Goal: Task Accomplishment & Management: Use online tool/utility

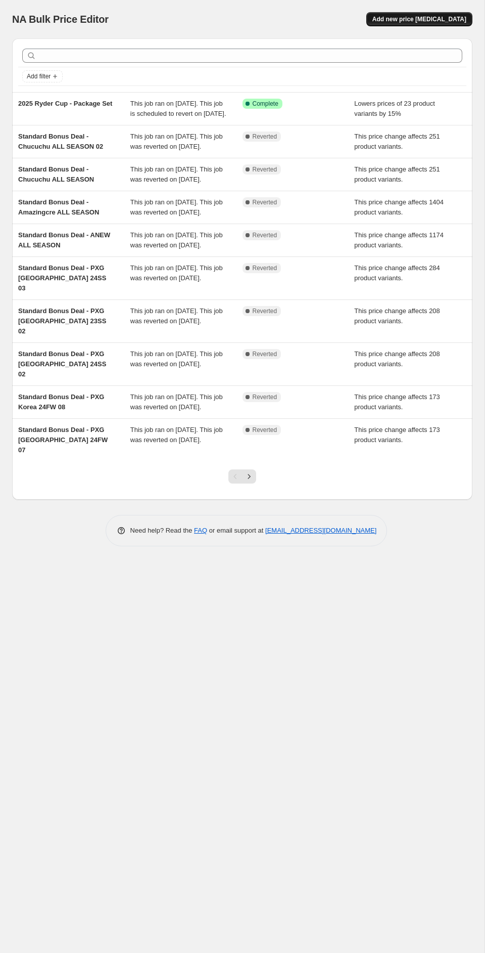
click at [418, 17] on span "Add new price change job" at bounding box center [420, 19] width 94 height 8
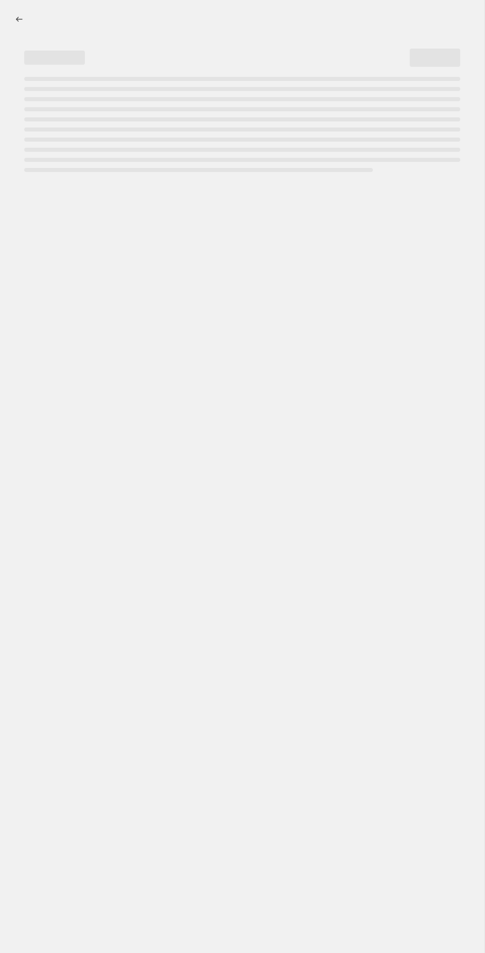
select select "percentage"
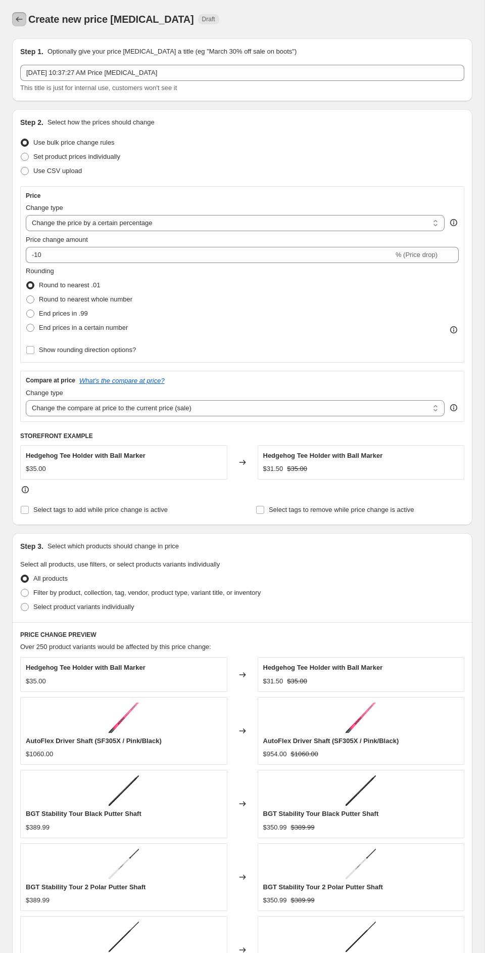
click at [18, 16] on icon "Price change jobs" at bounding box center [19, 19] width 10 height 10
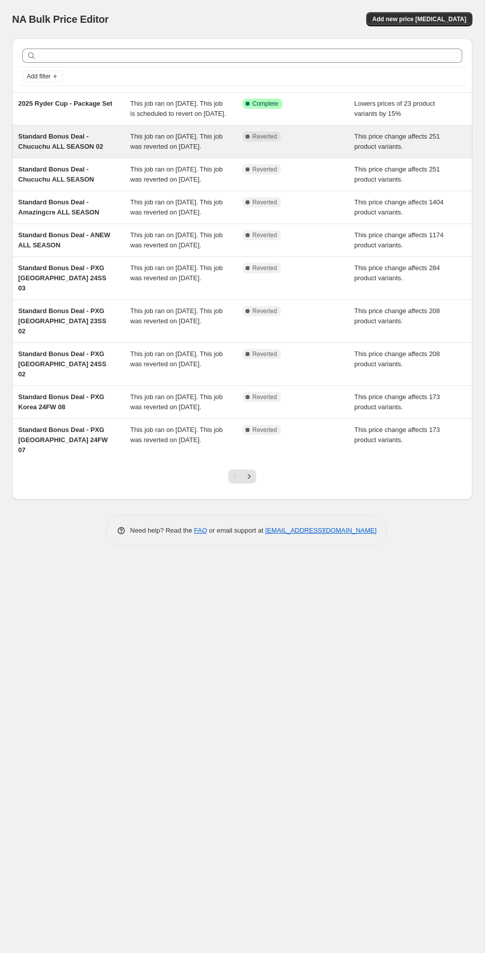
click at [113, 152] on div "Standard Bonus Deal - Chucuchu ALL SEASON 02" at bounding box center [74, 141] width 112 height 20
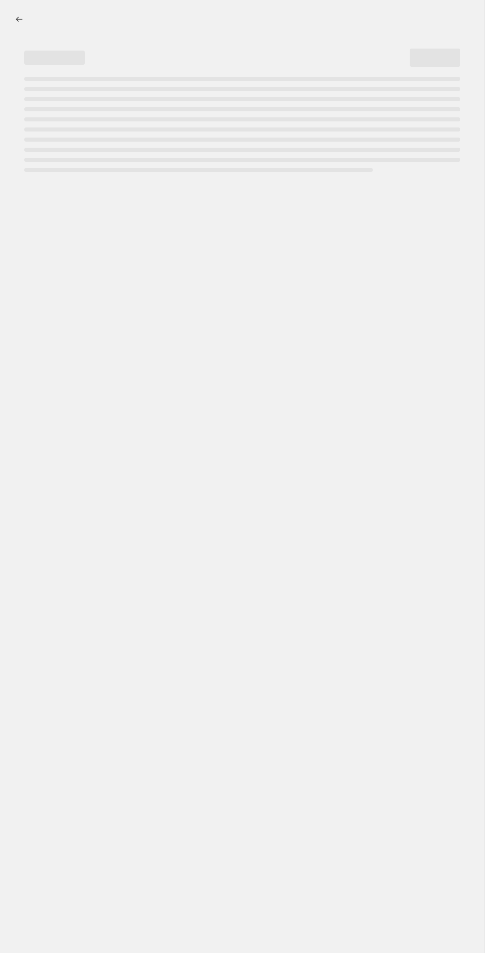
select select "ecap"
select select "remove"
select select "collection"
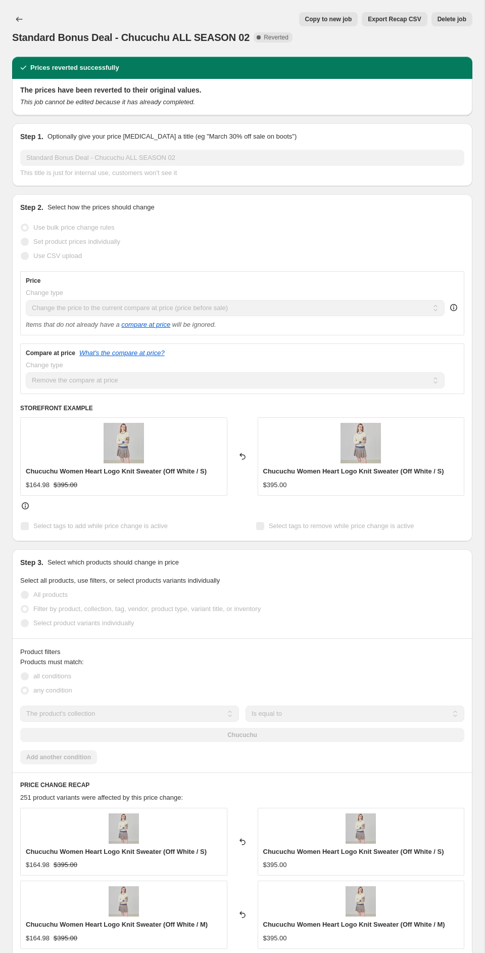
click at [326, 17] on span "Copy to new job" at bounding box center [328, 19] width 47 height 8
select select "ecap"
select select "remove"
select select "collection"
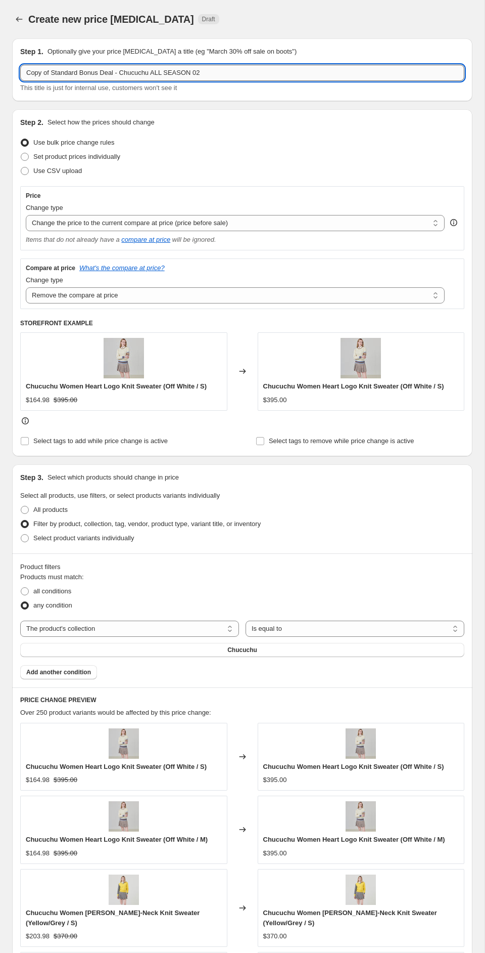
click at [54, 76] on input "Copy of Standard Bonus Deal - Chucuchu ALL SEASON 02" at bounding box center [242, 73] width 445 height 16
click at [53, 74] on input "Copy of Standard Bonus Deal - Chucuchu ALL SEASON 02" at bounding box center [242, 73] width 445 height 16
click at [181, 73] on input "Standard Bonus Deal - Chucuchu ALL SEASON 02" at bounding box center [242, 73] width 445 height 16
click at [117, 74] on input "Standard Bonus Deal - Chucuchu ALL" at bounding box center [242, 73] width 445 height 16
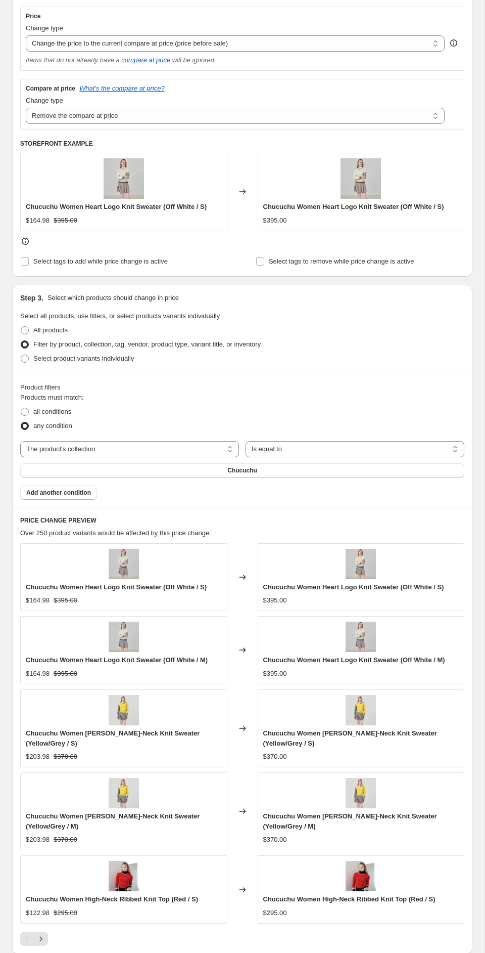
scroll to position [193, 0]
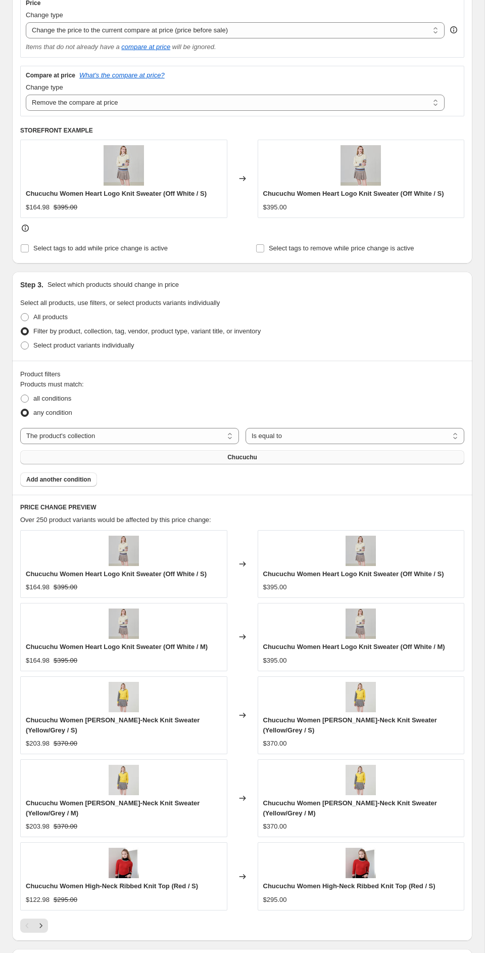
type input "Standard Bonus Deal - Cellty ALL"
click at [245, 459] on span "Chucuchu" at bounding box center [243, 457] width 30 height 8
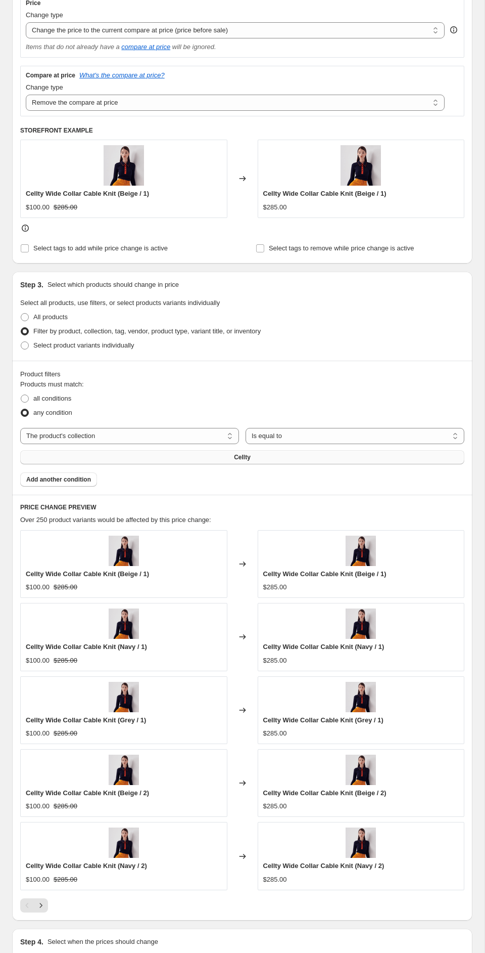
scroll to position [337, 0]
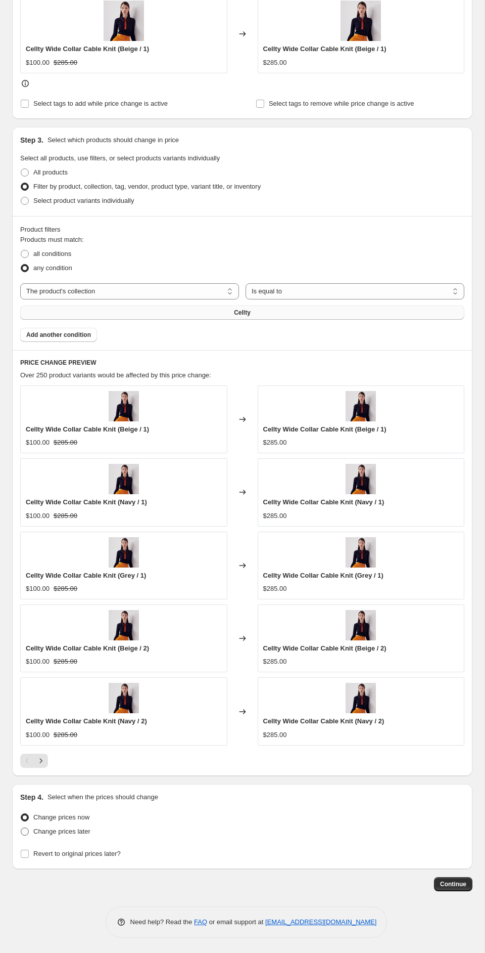
click at [79, 832] on span "Change prices later" at bounding box center [61, 831] width 57 height 8
click at [21, 828] on input "Change prices later" at bounding box center [21, 827] width 1 height 1
radio input "true"
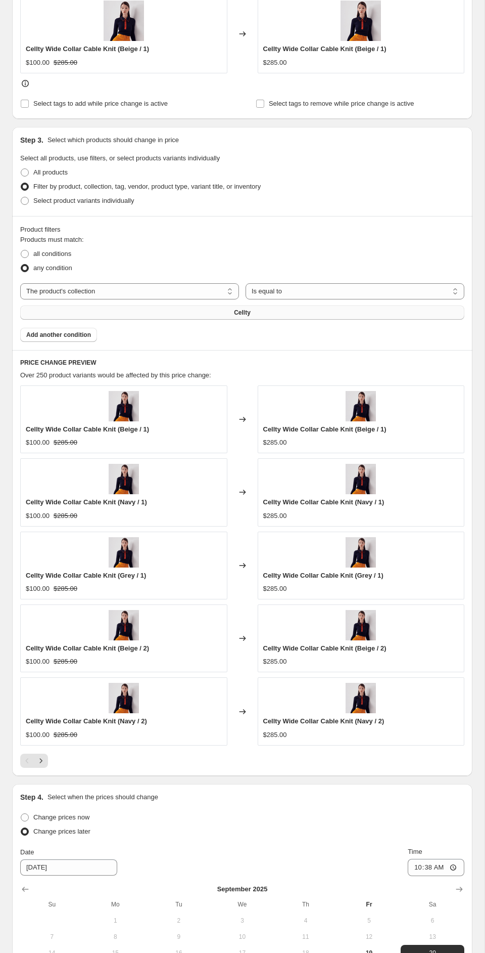
scroll to position [511, 0]
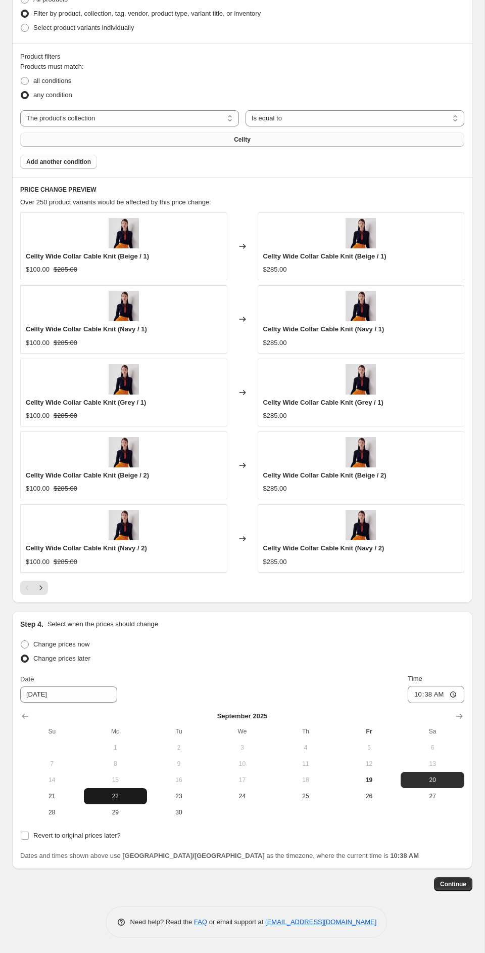
click at [117, 795] on span "22" at bounding box center [116, 796] width 56 height 8
type input "[DATE]"
click at [452, 694] on input "10:38" at bounding box center [436, 694] width 57 height 17
type input "23:59"
click at [206, 832] on div "Revert to original prices later?" at bounding box center [242, 835] width 445 height 14
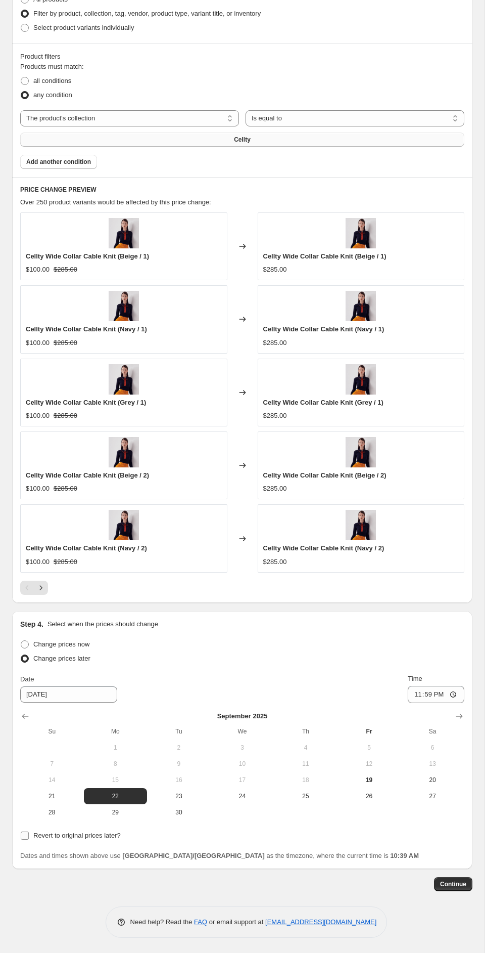
click at [110, 834] on span "Revert to original prices later?" at bounding box center [76, 835] width 87 height 8
click at [29, 834] on input "Revert to original prices later?" at bounding box center [25, 835] width 8 height 8
checkbox input "true"
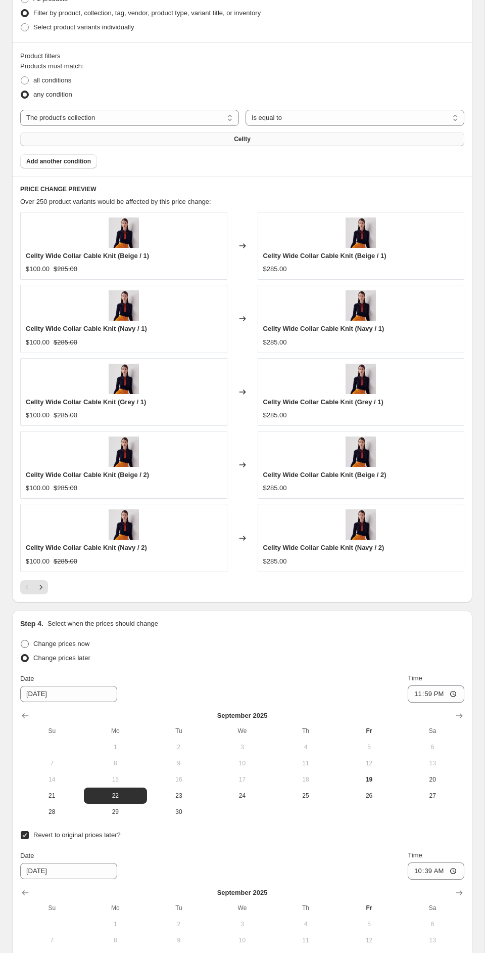
click at [85, 646] on span "Change prices now" at bounding box center [61, 644] width 56 height 8
click at [21, 640] on input "Change prices now" at bounding box center [21, 640] width 1 height 1
radio input "true"
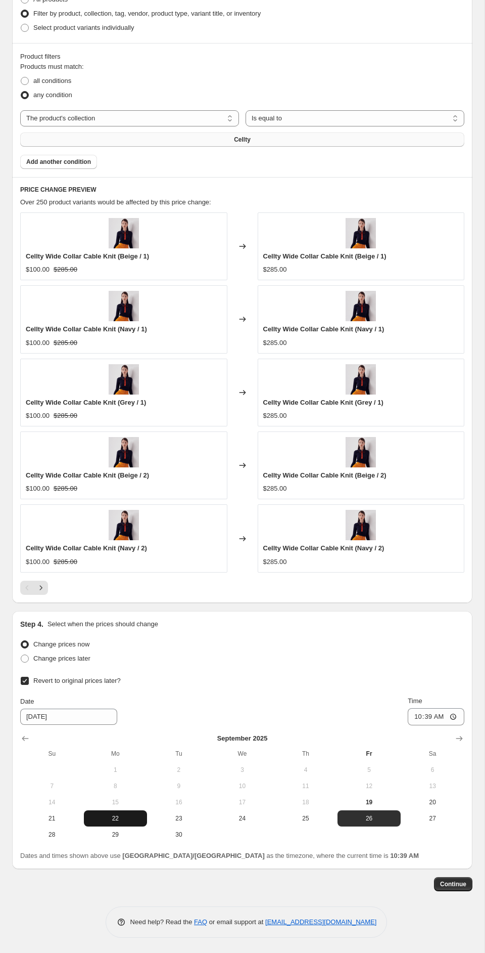
click at [115, 814] on span "22" at bounding box center [116, 818] width 56 height 8
type input "[DATE]"
click at [447, 719] on input "10:39" at bounding box center [436, 716] width 57 height 17
click at [455, 717] on input "10:39" at bounding box center [436, 716] width 57 height 17
type input "23:59"
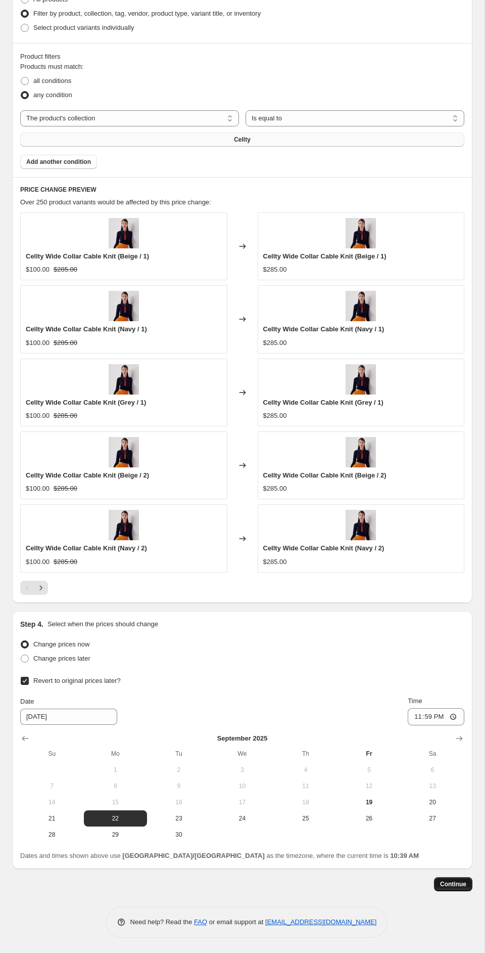
click at [449, 889] on button "Continue" at bounding box center [453, 884] width 38 height 14
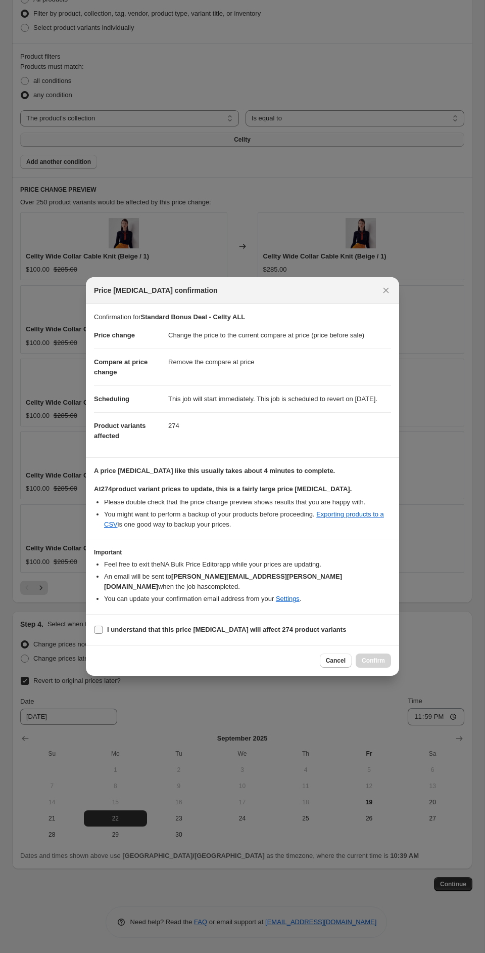
click at [119, 628] on b "I understand that this price change job will affect 274 product variants" at bounding box center [226, 630] width 239 height 8
click at [103, 628] on input "I understand that this price change job will affect 274 product variants" at bounding box center [99, 630] width 8 height 8
checkbox input "true"
click at [377, 661] on span "Confirm" at bounding box center [373, 660] width 23 height 8
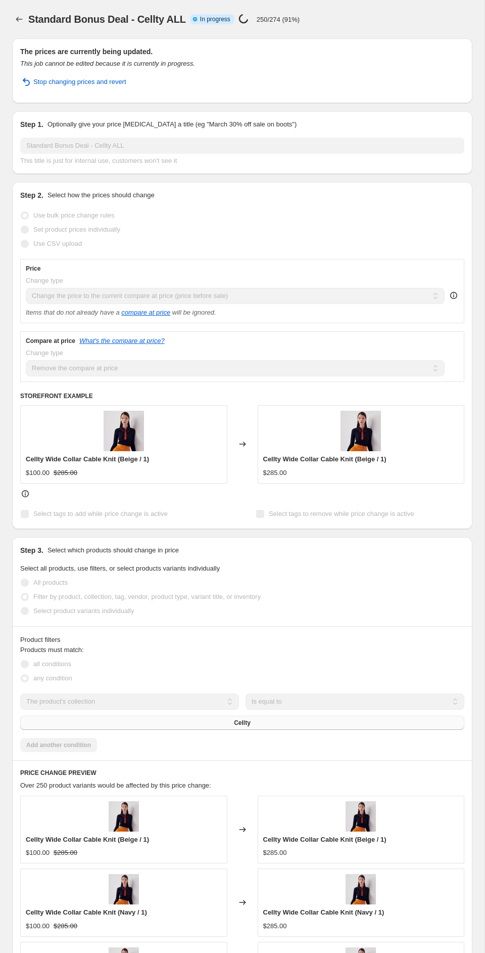
select select "ecap"
select select "remove"
select select "collection"
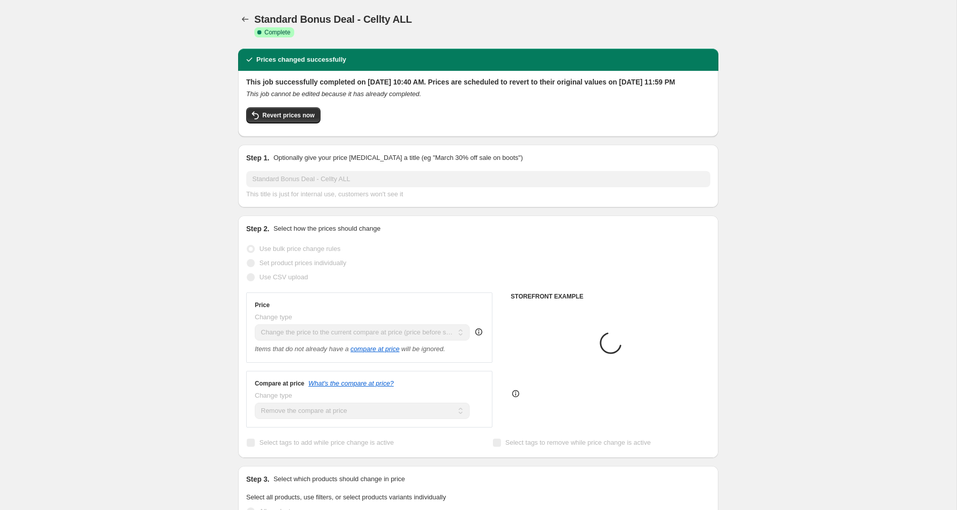
select select "ecap"
select select "remove"
select select "collection"
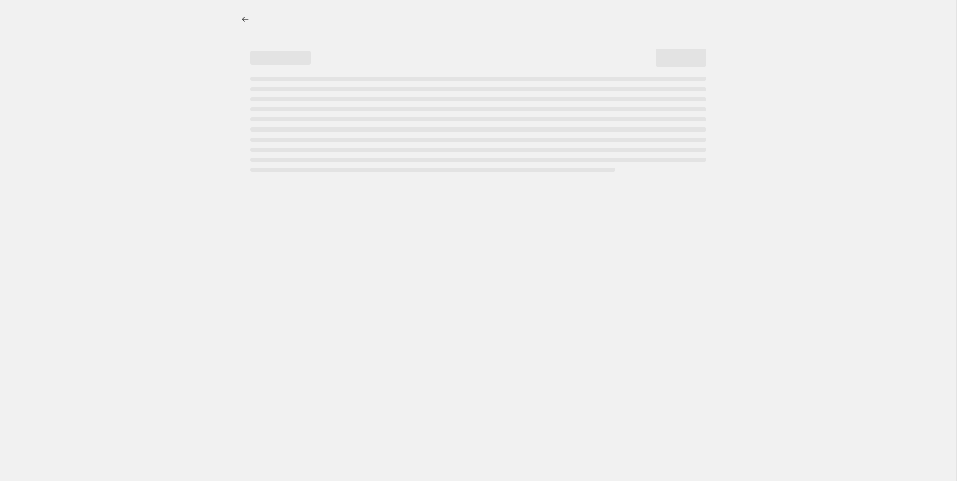
select select "ecap"
select select "remove"
select select "collection"
